Goal: Obtain resource: Obtain resource

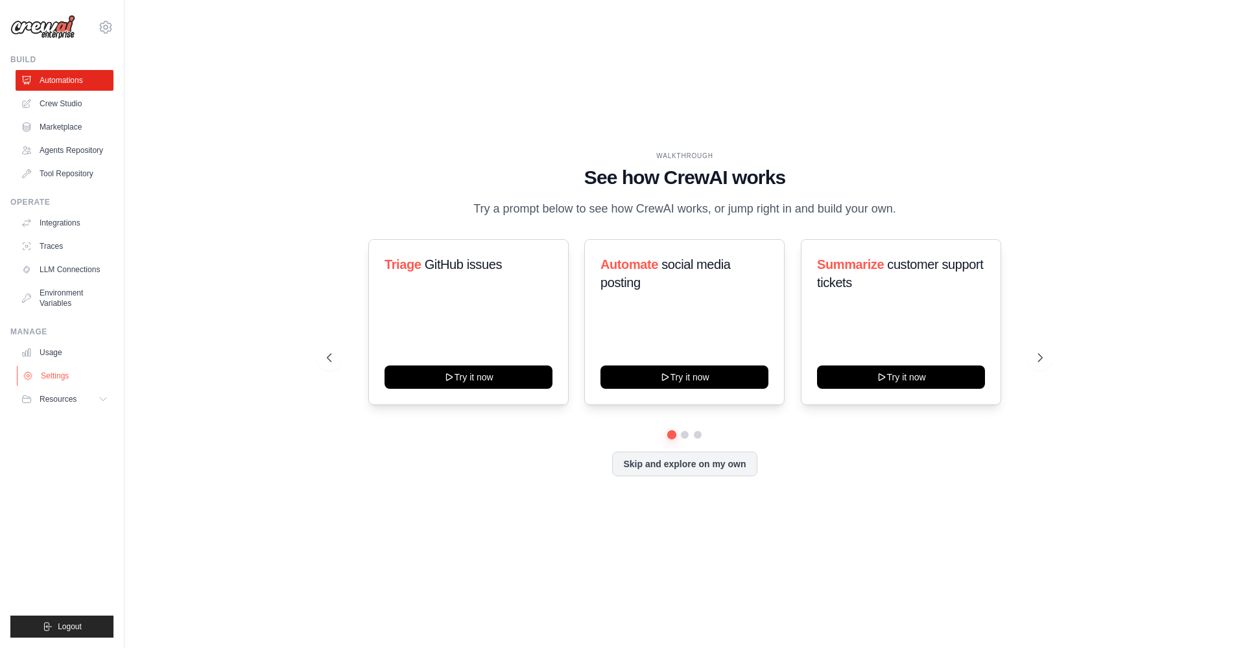
click at [67, 377] on link "Settings" at bounding box center [66, 376] width 98 height 21
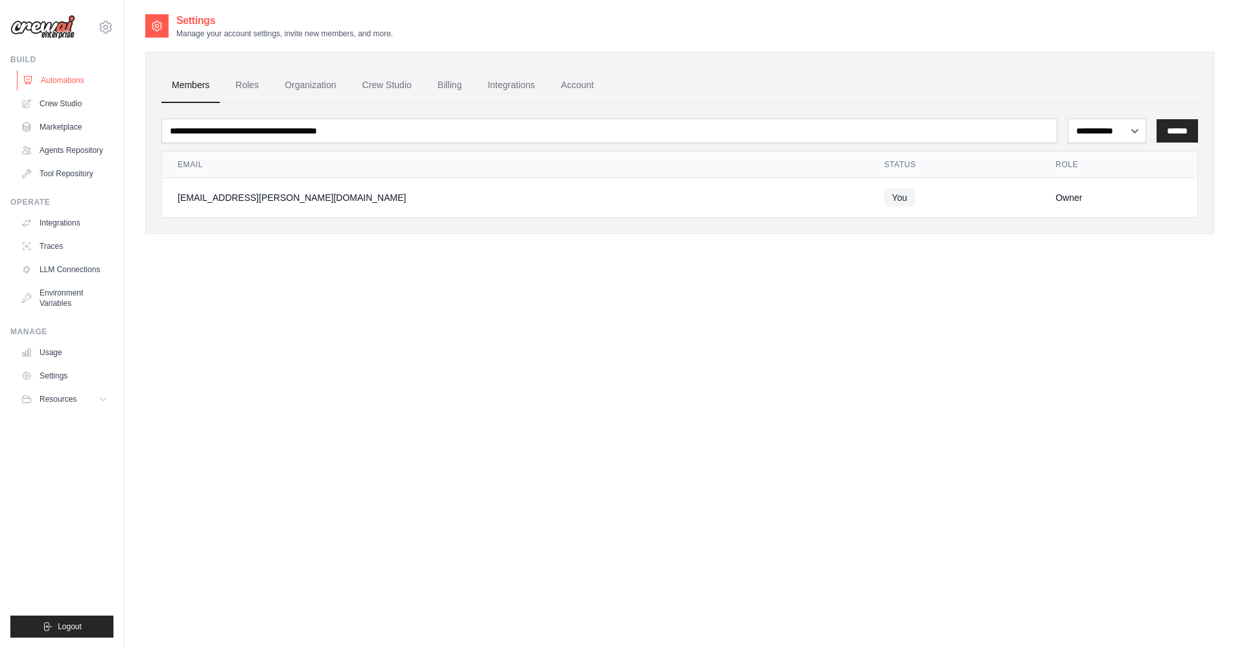
click at [77, 80] on link "Automations" at bounding box center [66, 80] width 98 height 21
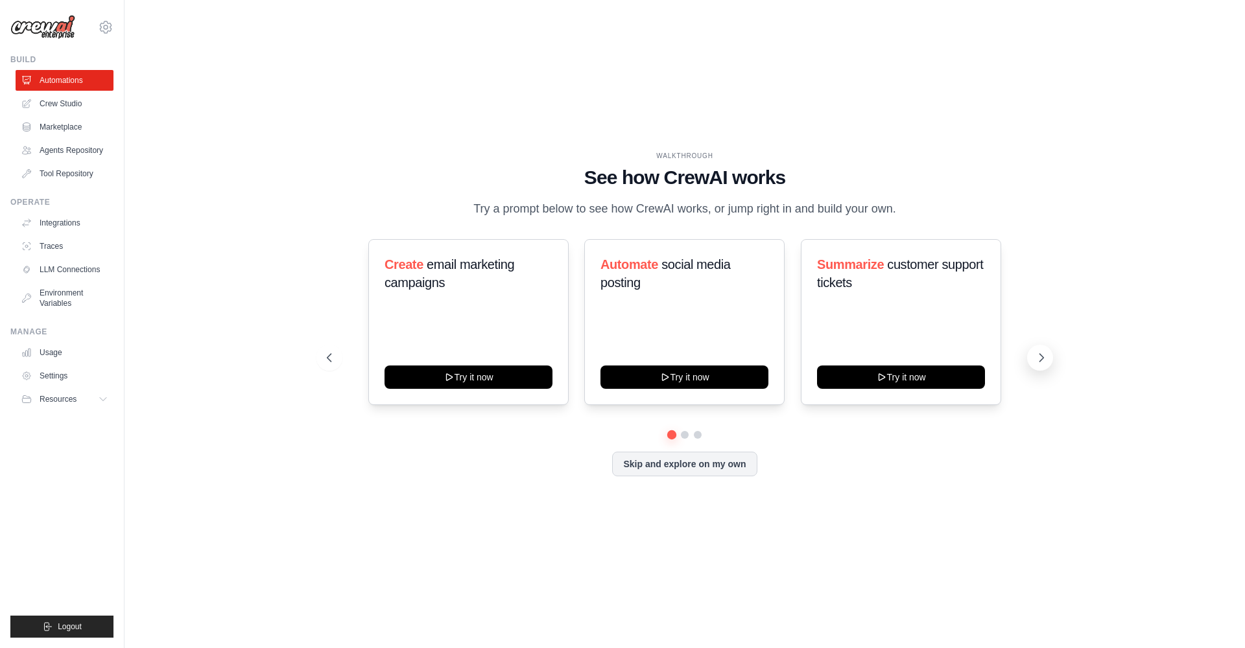
click at [1039, 359] on icon at bounding box center [1041, 357] width 13 height 13
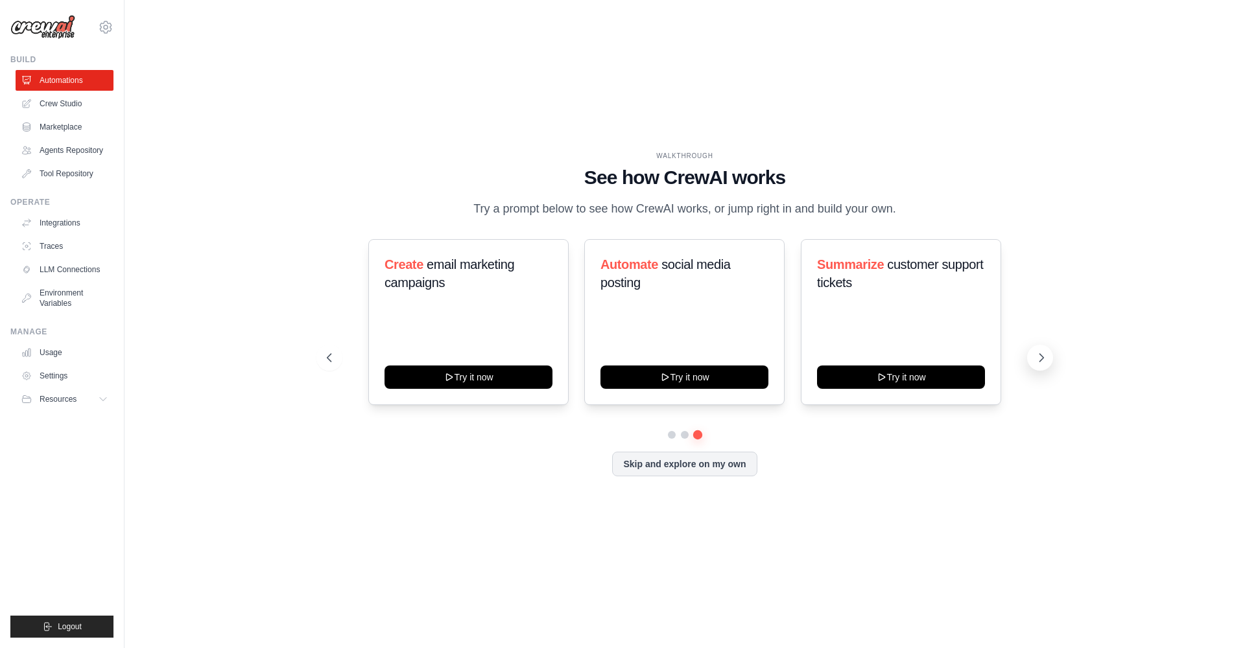
click at [1039, 359] on icon at bounding box center [1041, 357] width 13 height 13
click at [82, 150] on link "Agents Repository" at bounding box center [66, 150] width 98 height 21
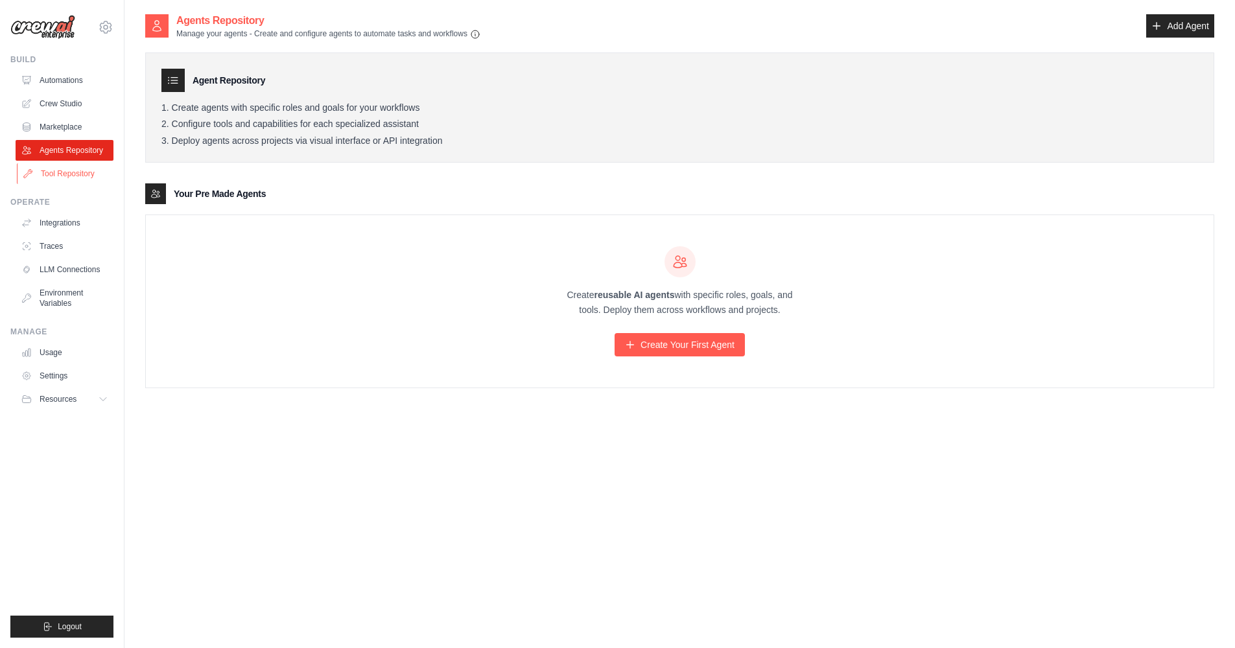
click at [80, 177] on link "Tool Repository" at bounding box center [66, 173] width 98 height 21
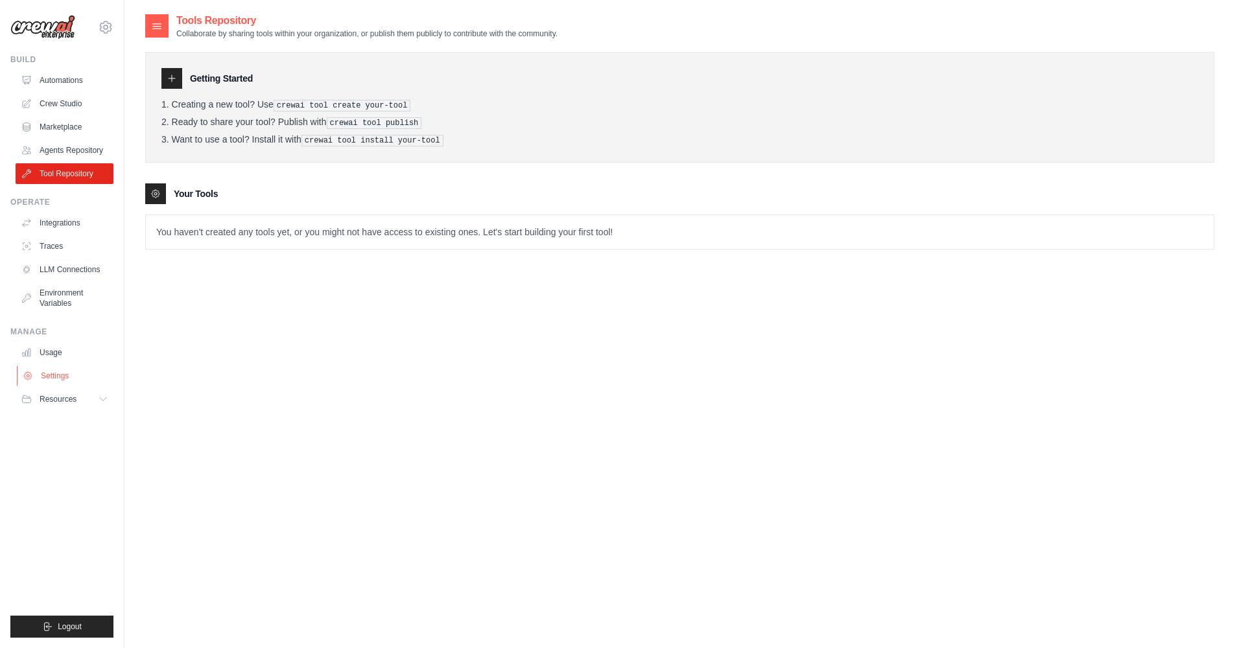
click at [67, 377] on link "Settings" at bounding box center [66, 376] width 98 height 21
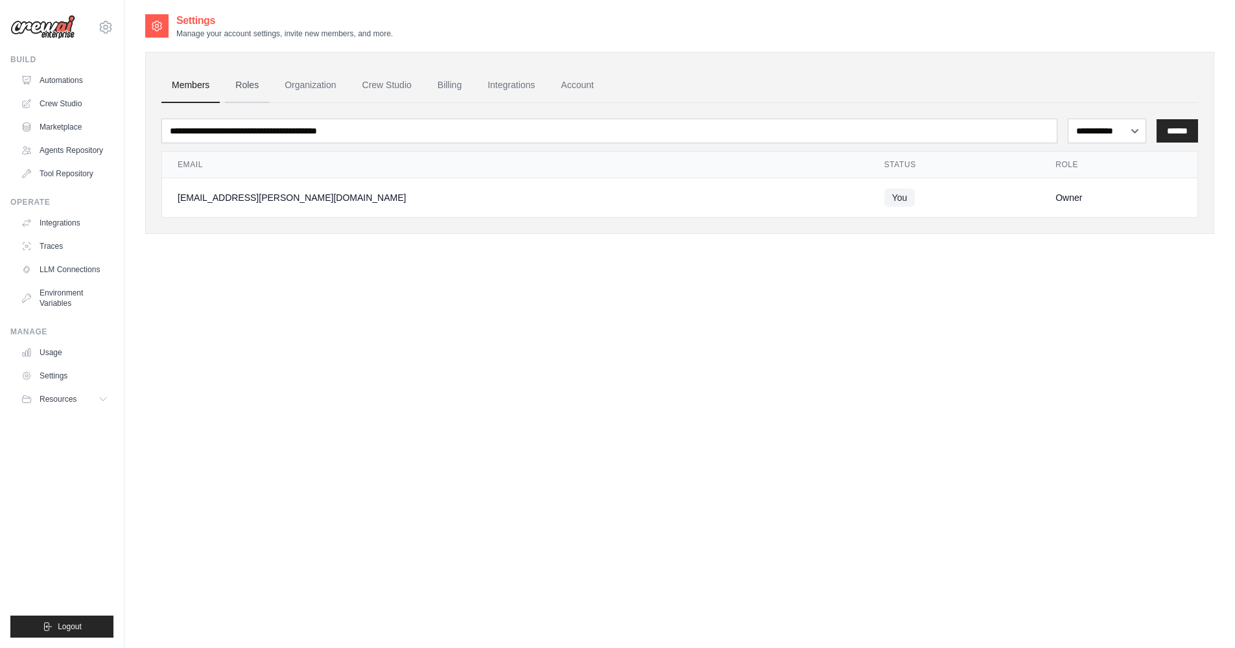
click at [241, 85] on link "Roles" at bounding box center [247, 85] width 44 height 35
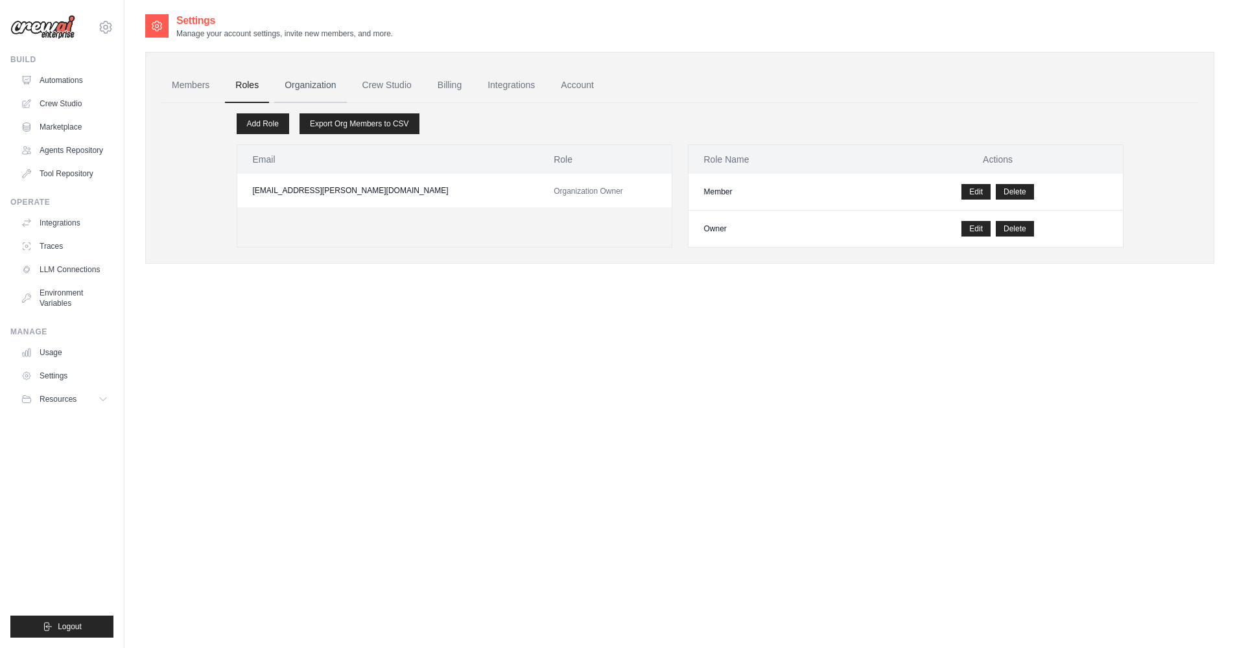
click at [312, 83] on link "Organization" at bounding box center [310, 85] width 72 height 35
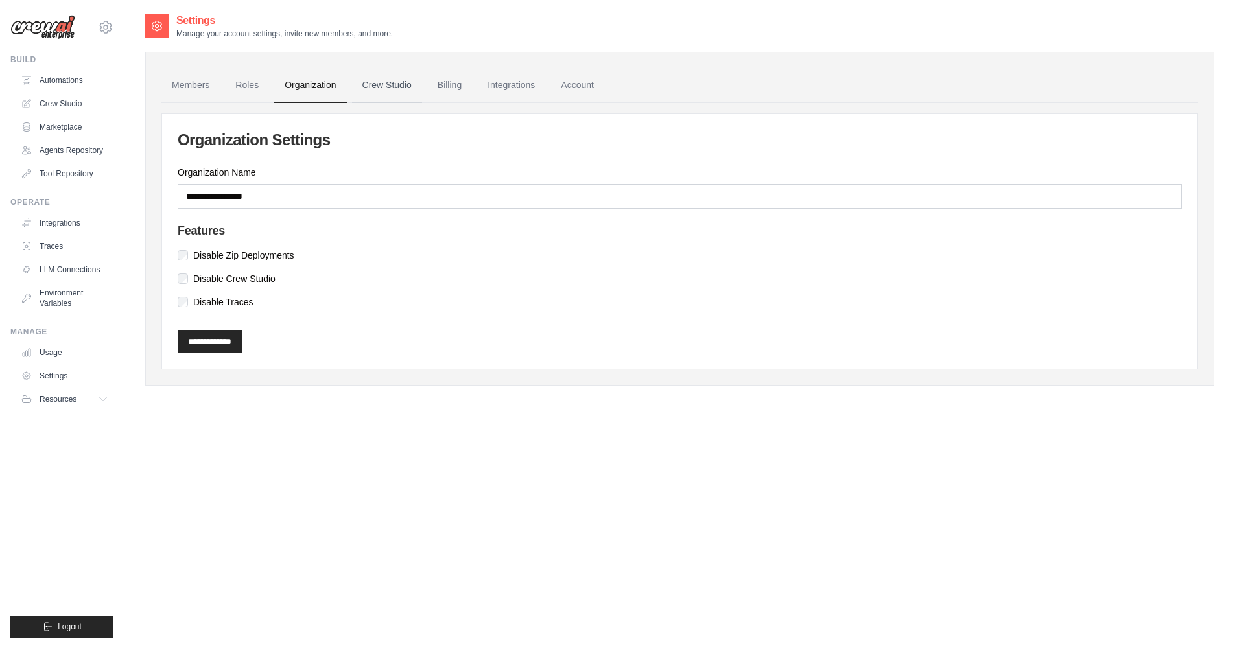
click at [390, 82] on link "Crew Studio" at bounding box center [387, 85] width 70 height 35
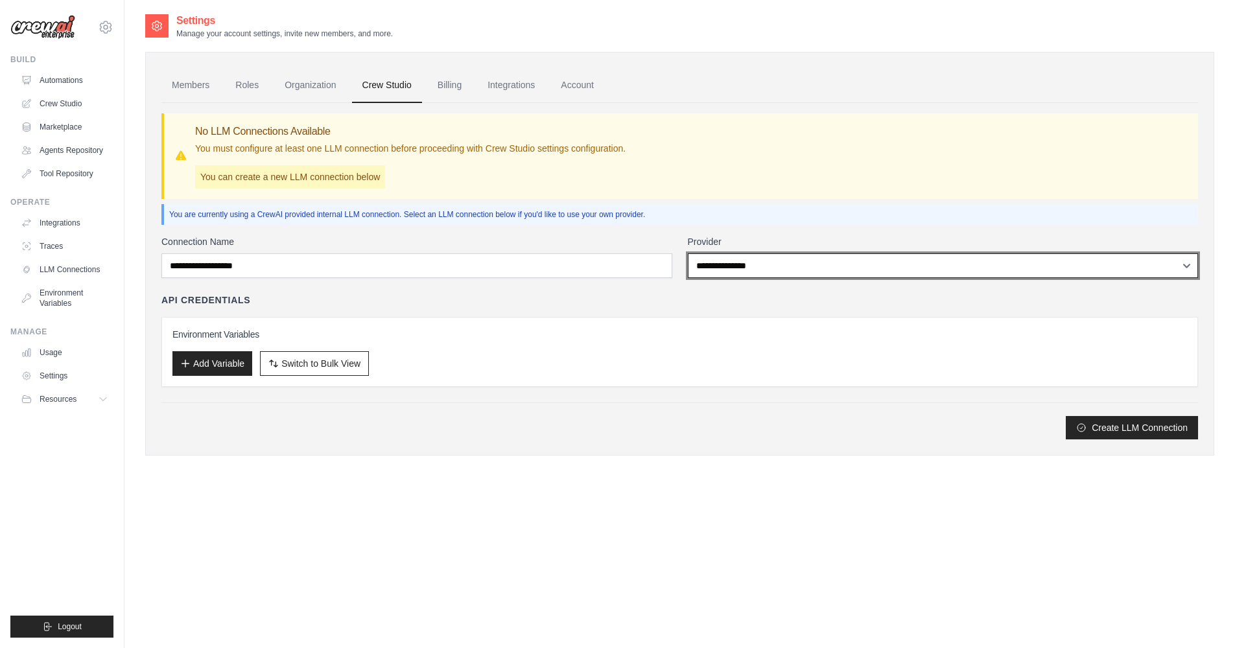
select select "*********"
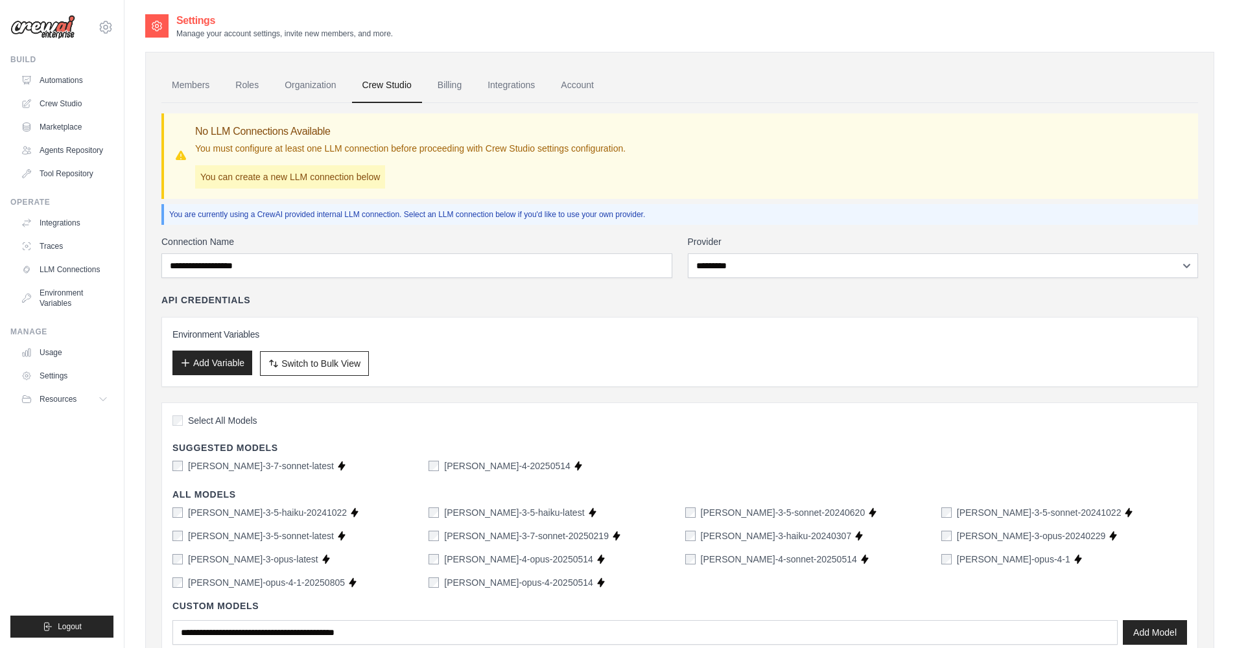
click at [201, 363] on button "Add Variable" at bounding box center [212, 363] width 80 height 25
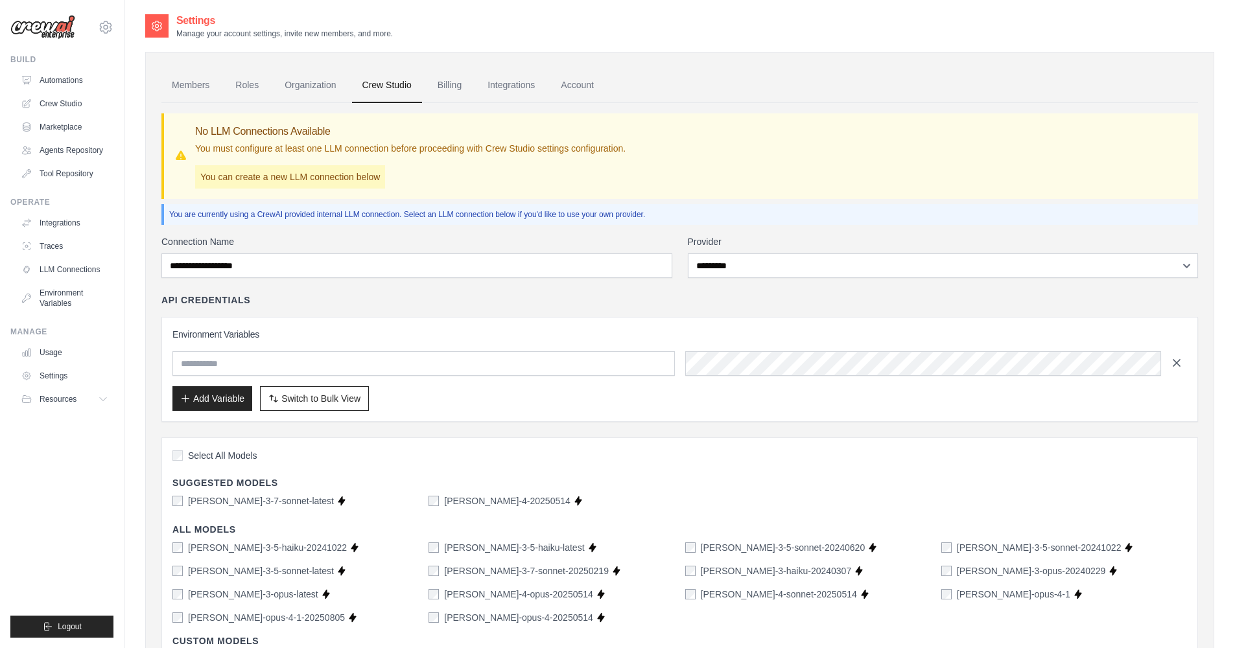
click at [1173, 359] on icon "button" at bounding box center [1176, 363] width 13 height 13
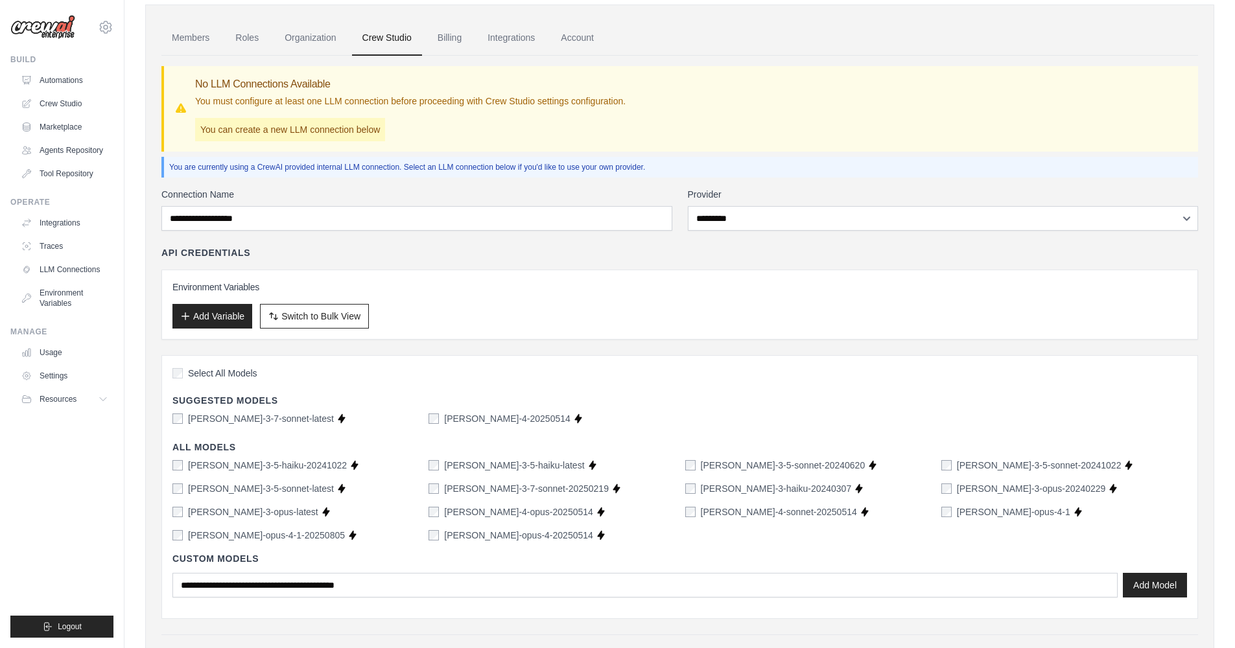
scroll to position [101, 0]
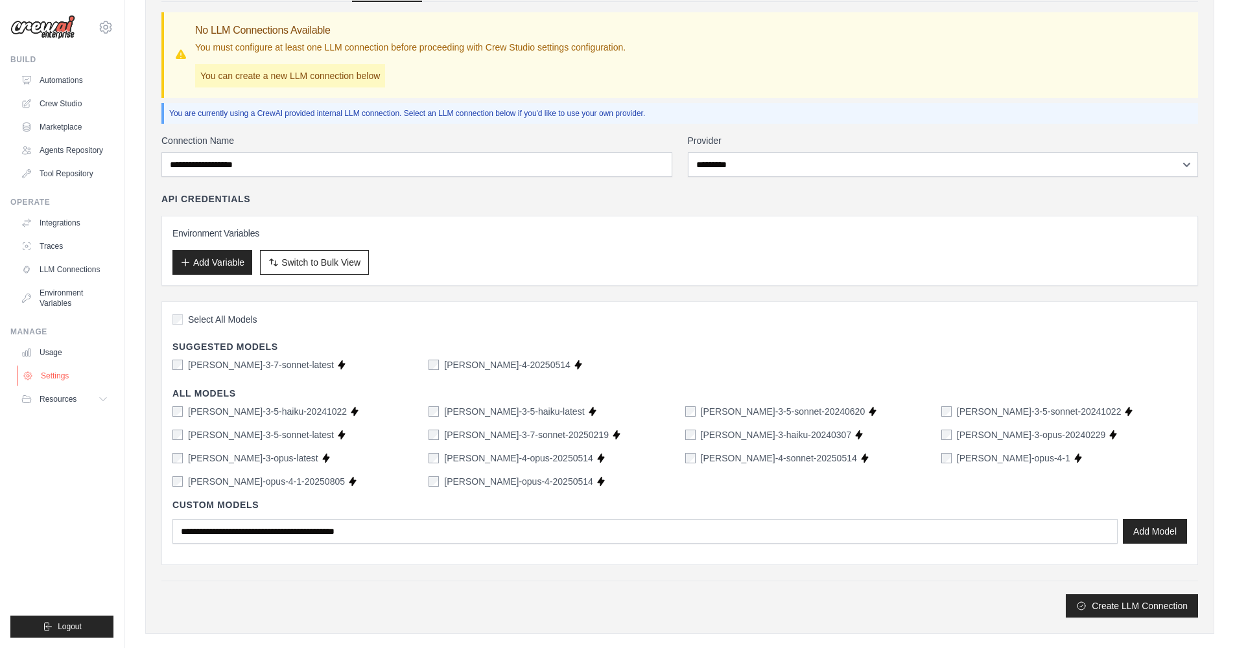
click at [71, 385] on link "Settings" at bounding box center [66, 376] width 98 height 21
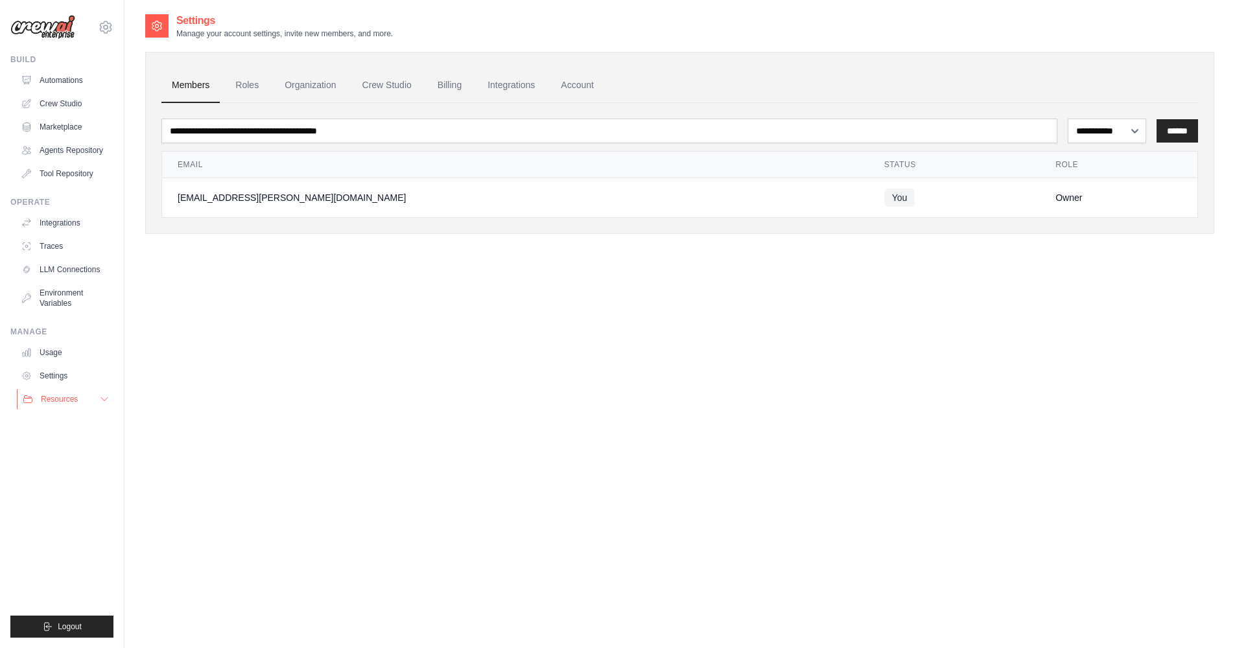
click at [68, 405] on button "Resources" at bounding box center [66, 399] width 98 height 21
click at [444, 91] on link "Billing" at bounding box center [449, 85] width 45 height 35
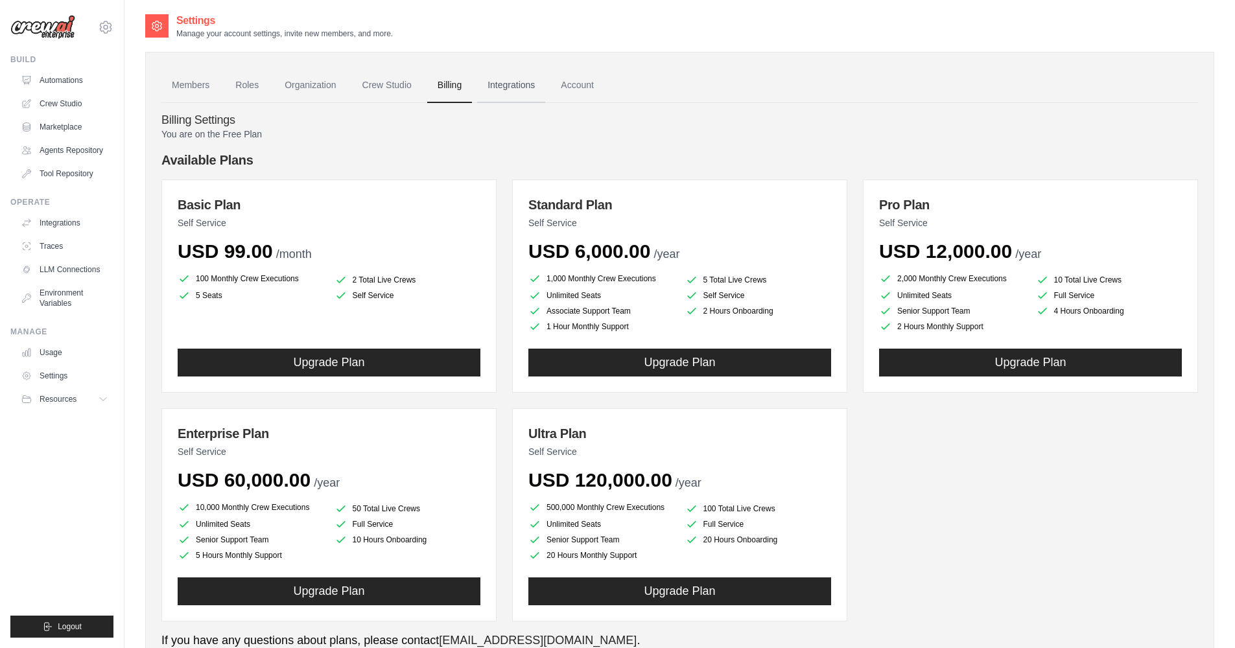
click at [499, 86] on link "Integrations" at bounding box center [511, 85] width 68 height 35
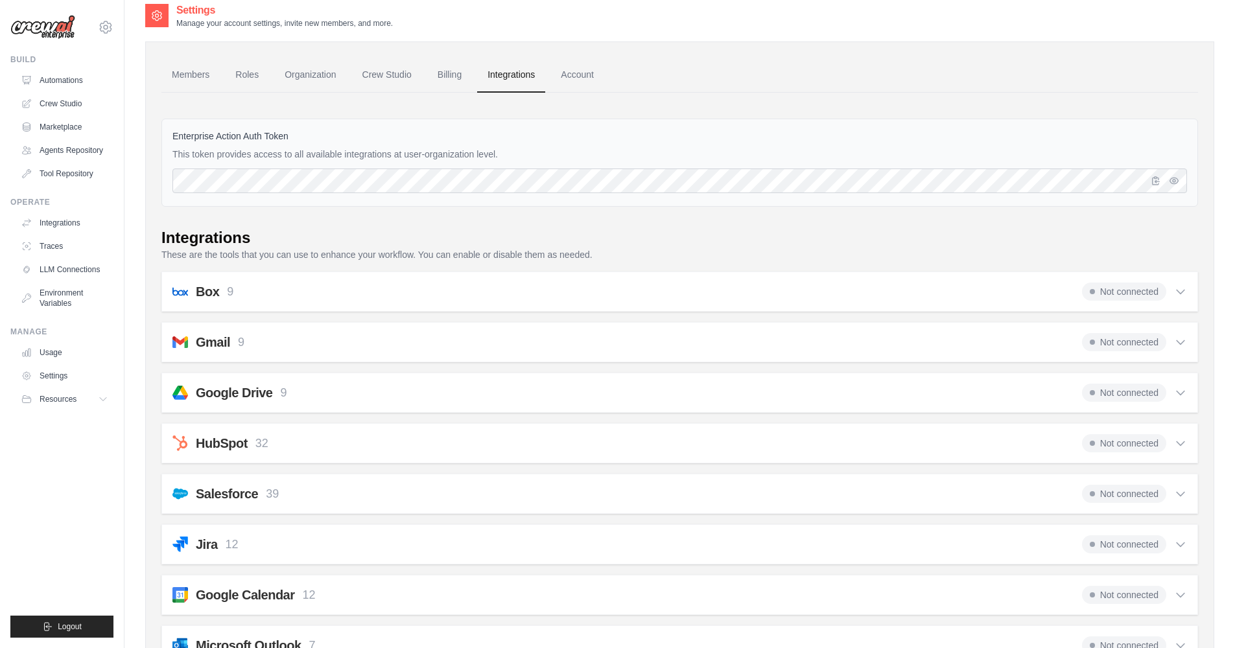
scroll to position [25, 0]
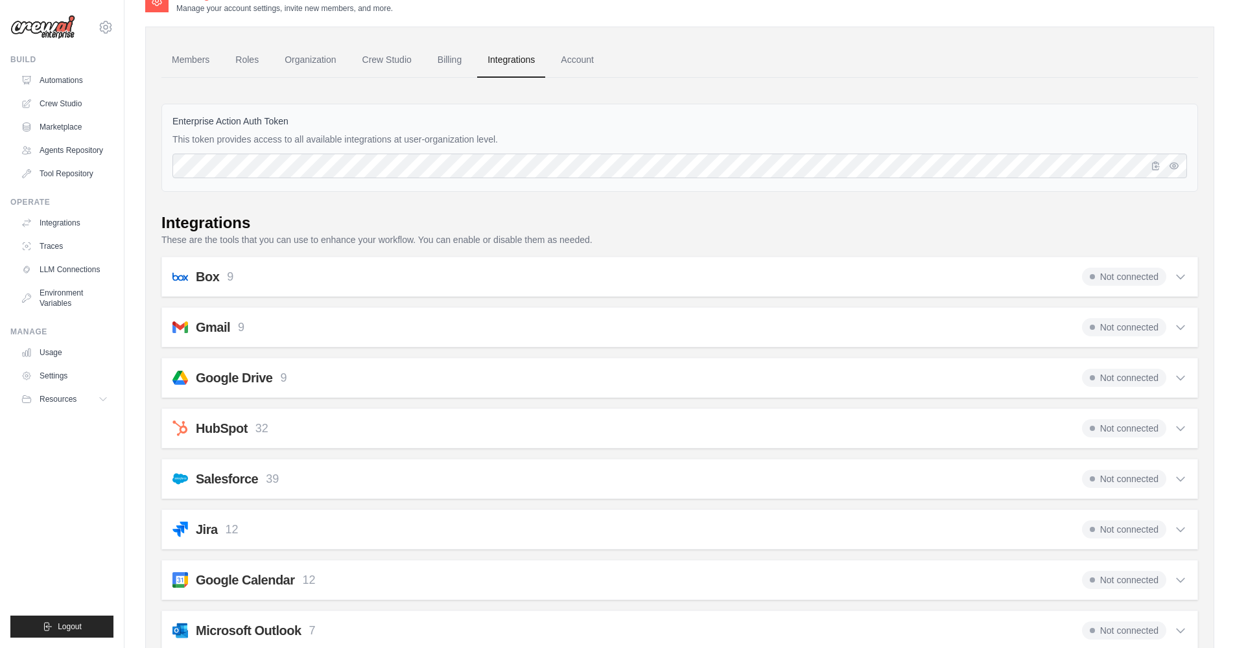
click at [1184, 479] on icon at bounding box center [1180, 479] width 13 height 13
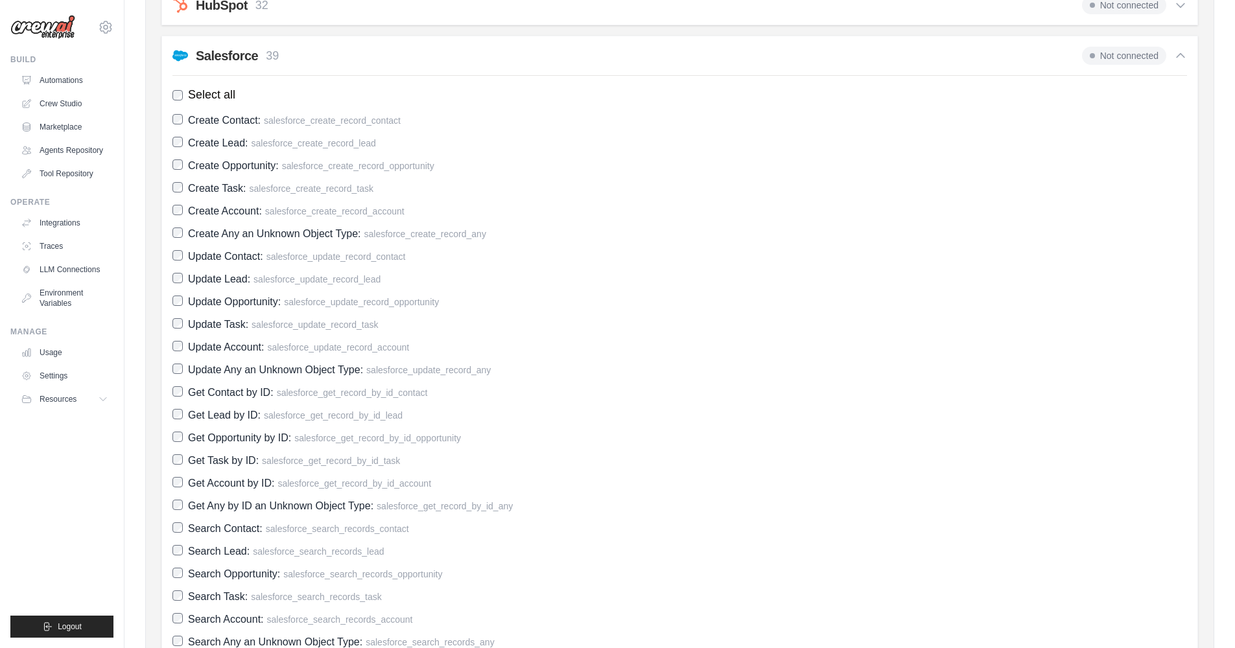
scroll to position [0, 0]
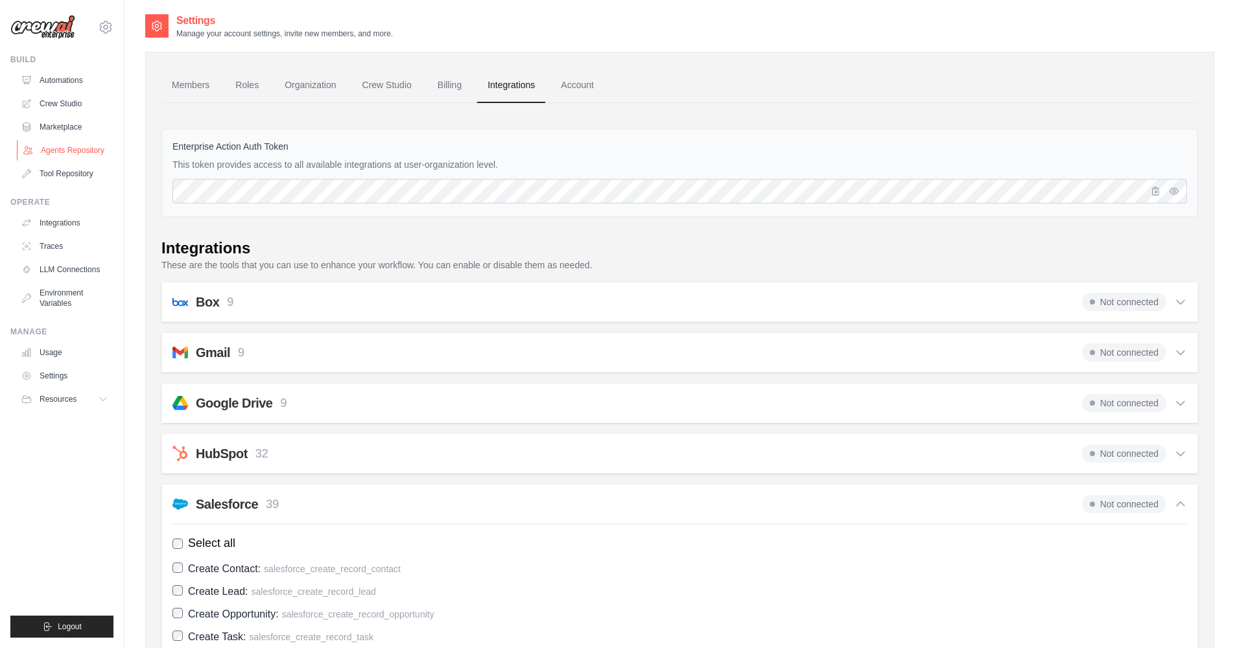
click at [100, 142] on link "Agents Repository" at bounding box center [66, 150] width 98 height 21
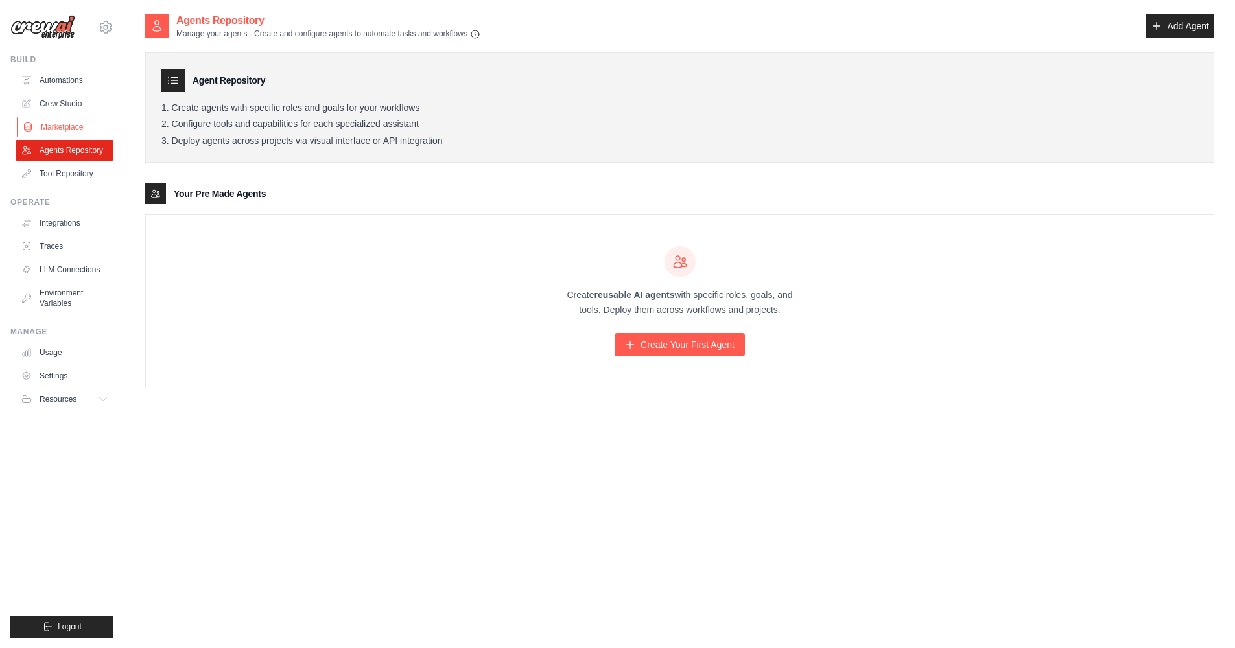
click at [79, 129] on link "Marketplace" at bounding box center [66, 127] width 98 height 21
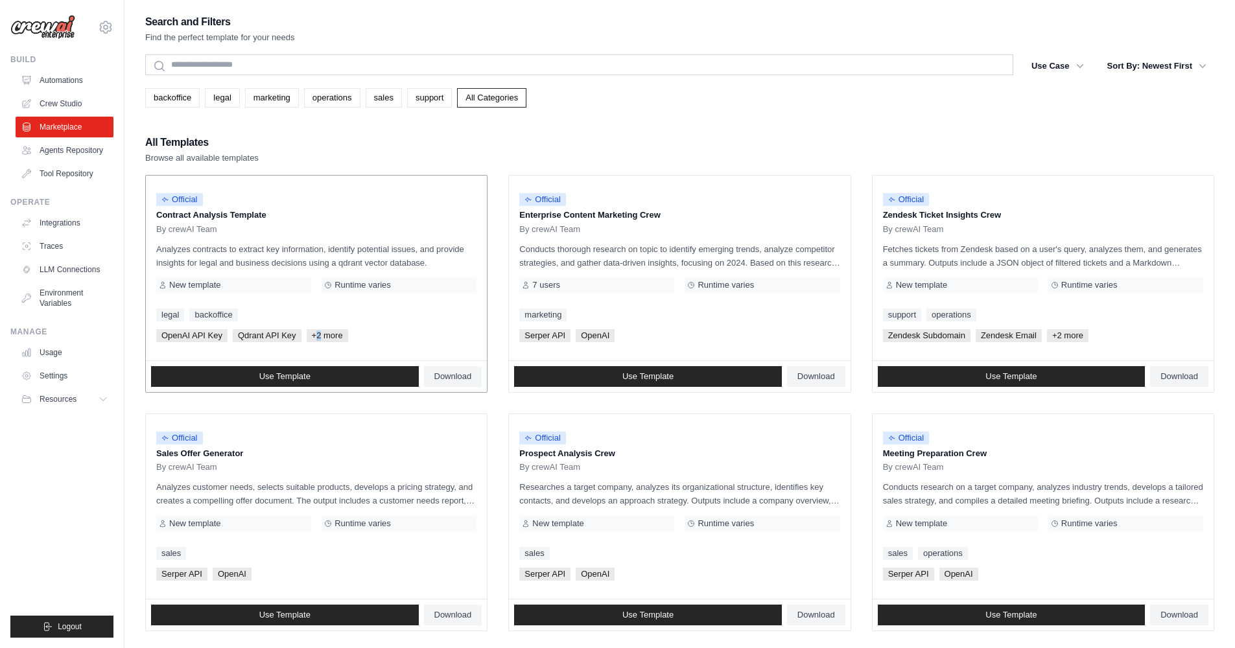
click at [320, 336] on span "+2 more" at bounding box center [327, 335] width 41 height 13
click at [184, 198] on span "Official" at bounding box center [179, 199] width 47 height 13
click at [235, 224] on div "By crewAI Team" at bounding box center [316, 229] width 320 height 10
click at [237, 218] on p "Contract Analysis Template" at bounding box center [316, 215] width 320 height 13
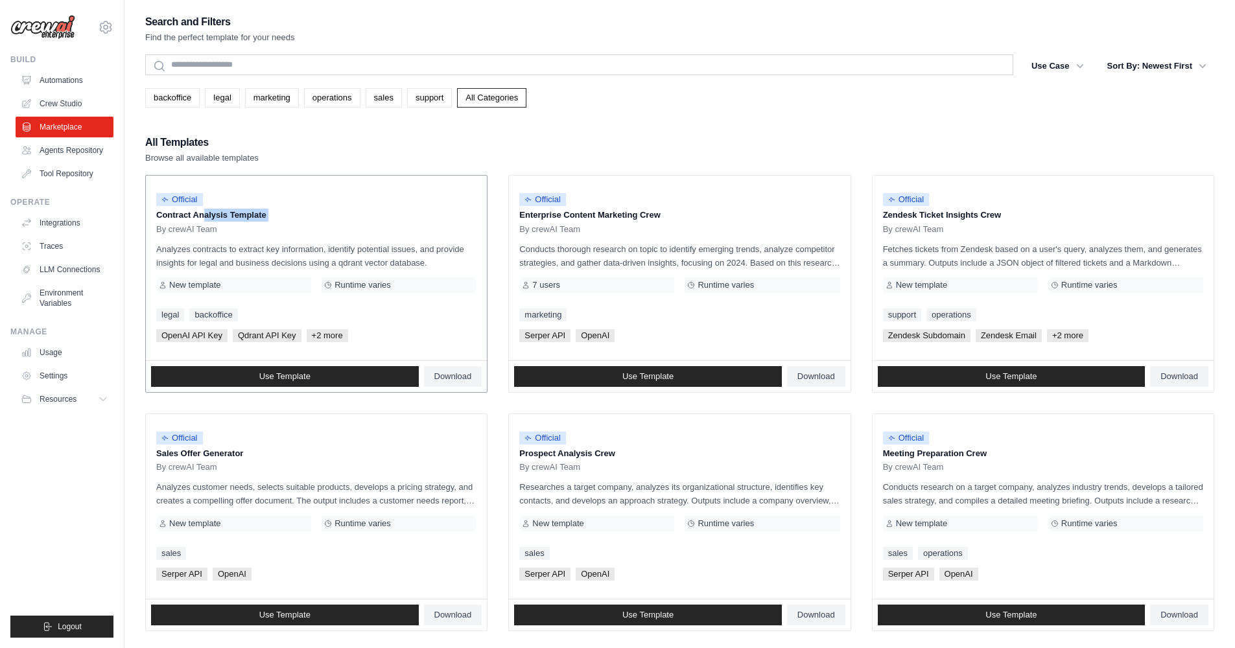
click at [237, 218] on p "Contract Analysis Template" at bounding box center [316, 215] width 320 height 13
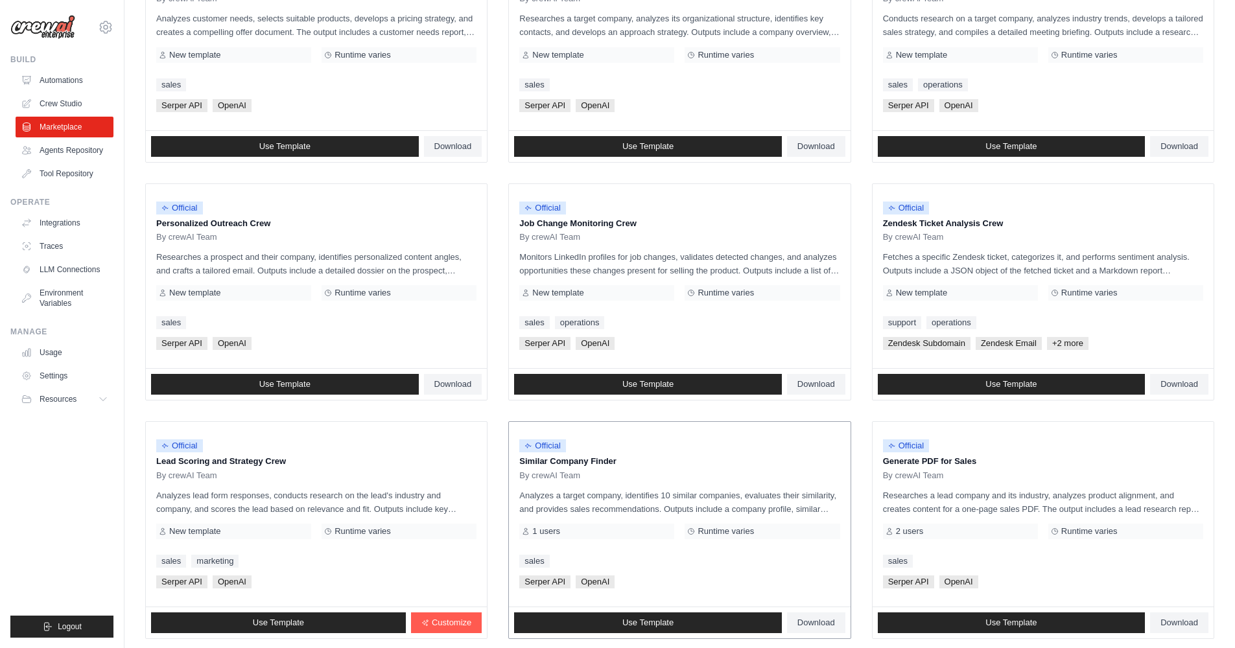
scroll to position [551, 0]
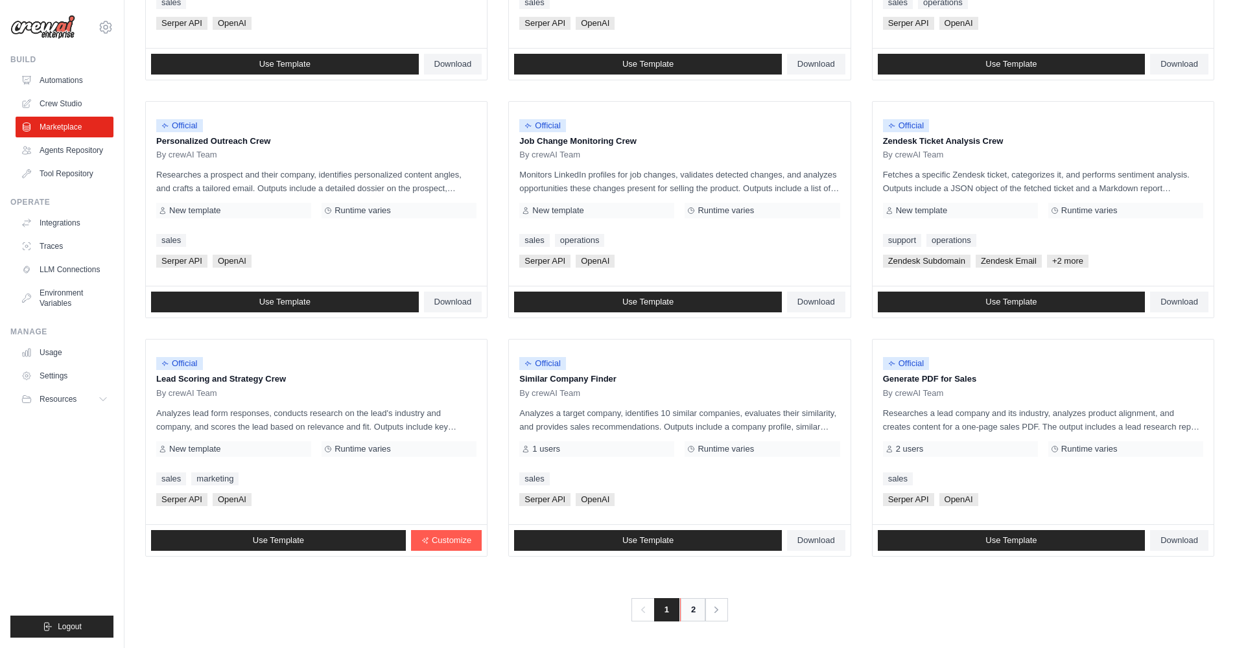
click at [687, 607] on link "2" at bounding box center [693, 609] width 26 height 23
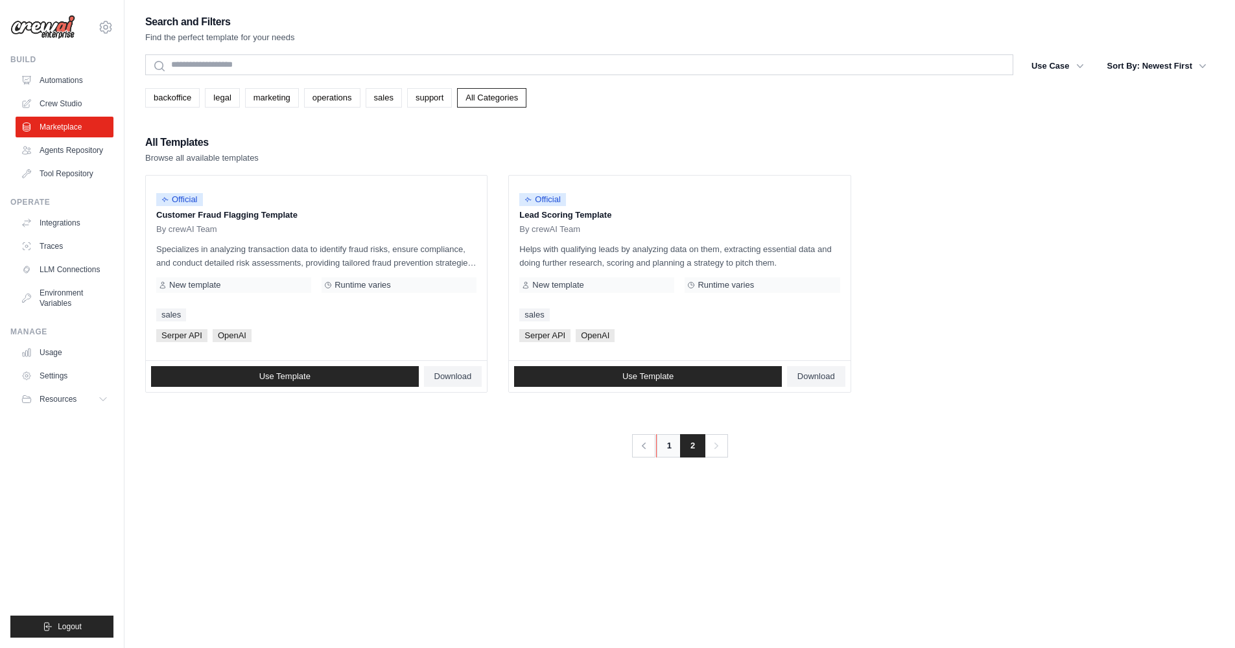
click at [674, 442] on link "1" at bounding box center [669, 445] width 26 height 23
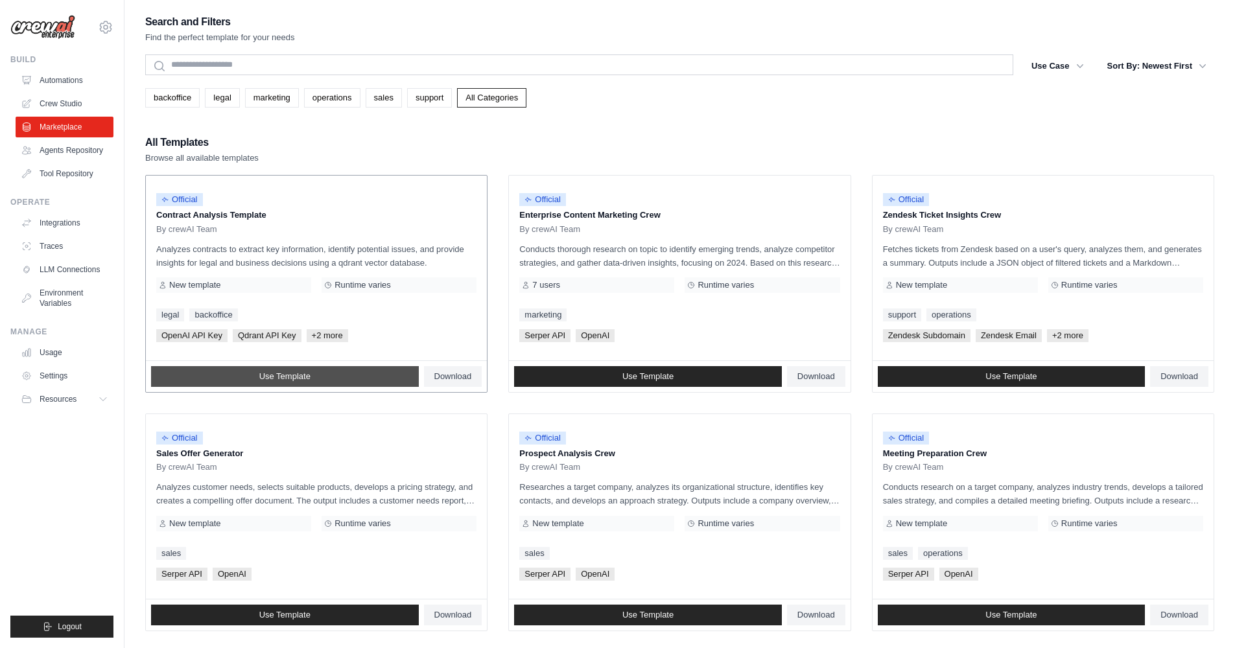
click at [323, 376] on link "Use Template" at bounding box center [285, 376] width 268 height 21
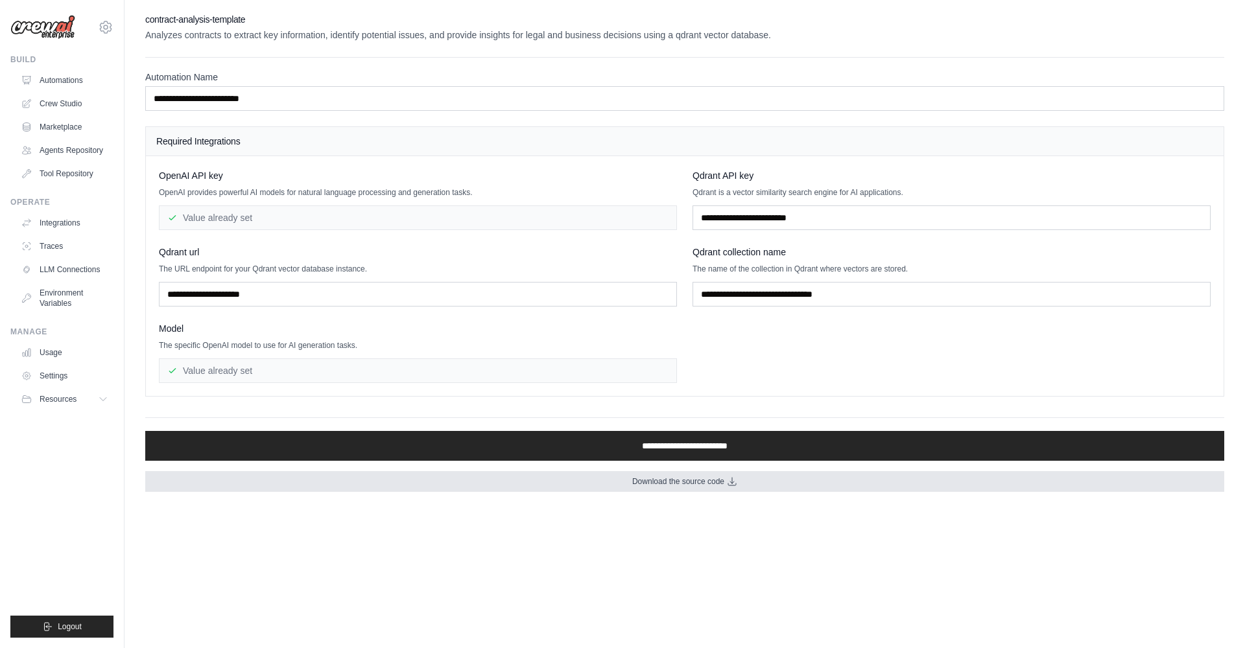
click at [697, 479] on span "Download the source code" at bounding box center [678, 482] width 92 height 10
